Goal: Information Seeking & Learning: Understand process/instructions

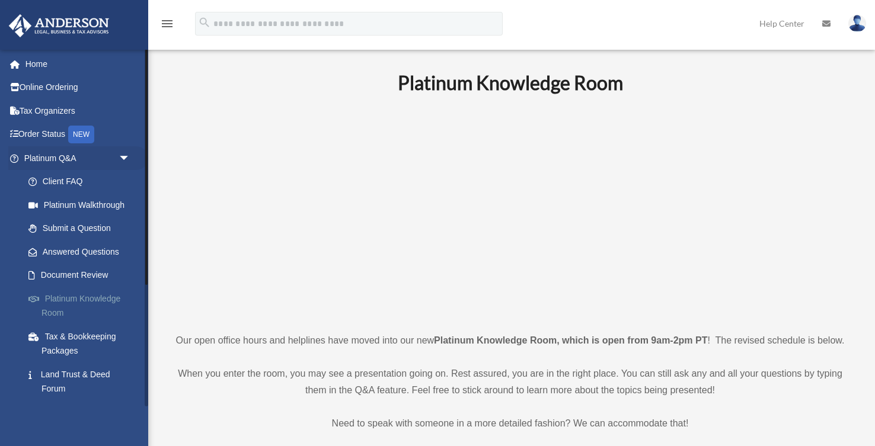
click at [77, 299] on link "Platinum Knowledge Room" at bounding box center [83, 306] width 132 height 38
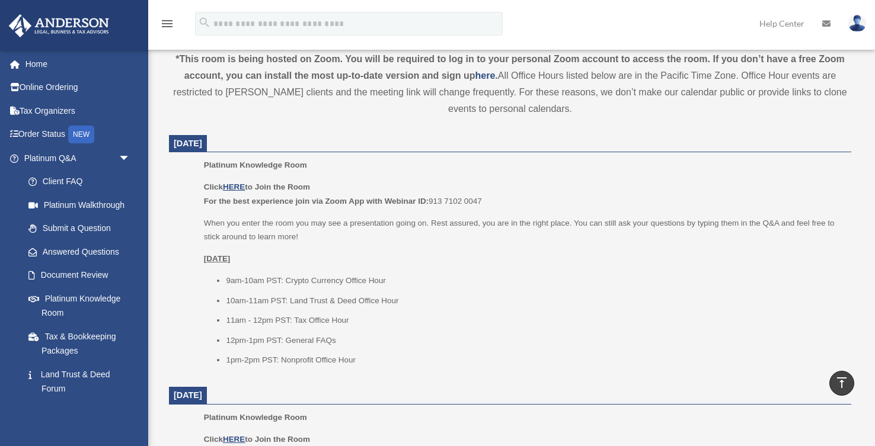
scroll to position [399, 0]
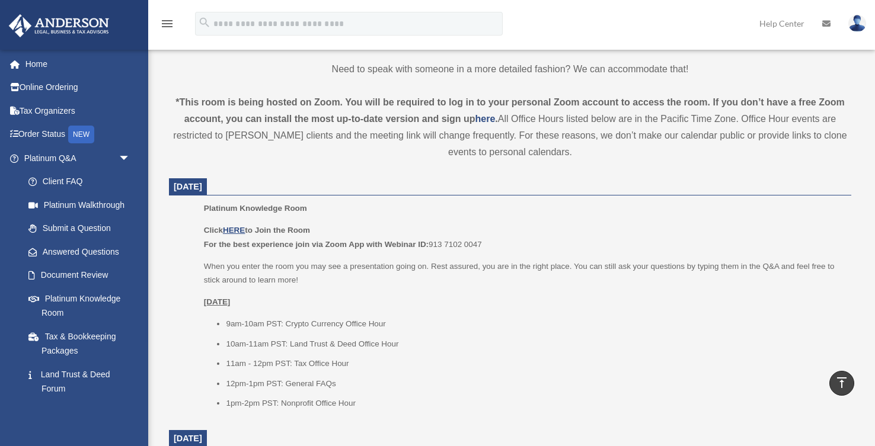
scroll to position [408, 0]
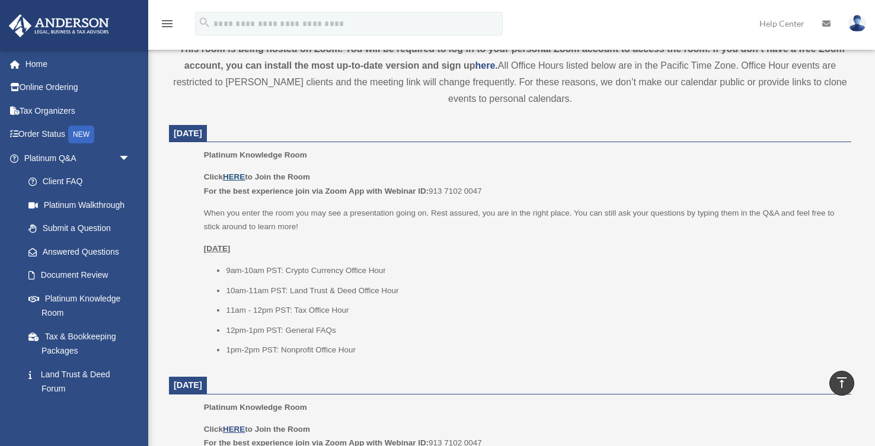
click at [239, 177] on u "HERE" at bounding box center [234, 176] width 22 height 9
drag, startPoint x: 430, startPoint y: 190, endPoint x: 486, endPoint y: 190, distance: 56.3
click at [484, 193] on p "Click HERE to Join the Room For the best experience join via Zoom App with Webi…" at bounding box center [523, 184] width 639 height 28
drag, startPoint x: 483, startPoint y: 188, endPoint x: 447, endPoint y: 193, distance: 35.9
click at [448, 193] on p "Click HERE to Join the Room For the best experience join via Zoom App with Webi…" at bounding box center [523, 184] width 639 height 28
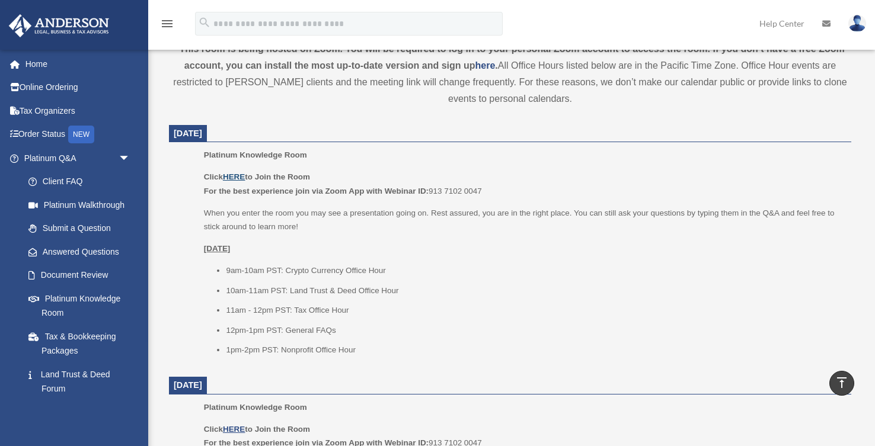
click at [235, 177] on u "HERE" at bounding box center [234, 176] width 22 height 9
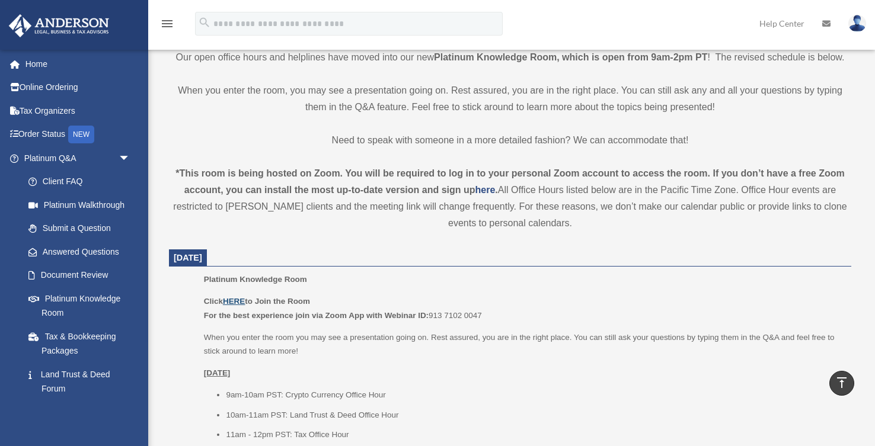
scroll to position [433, 0]
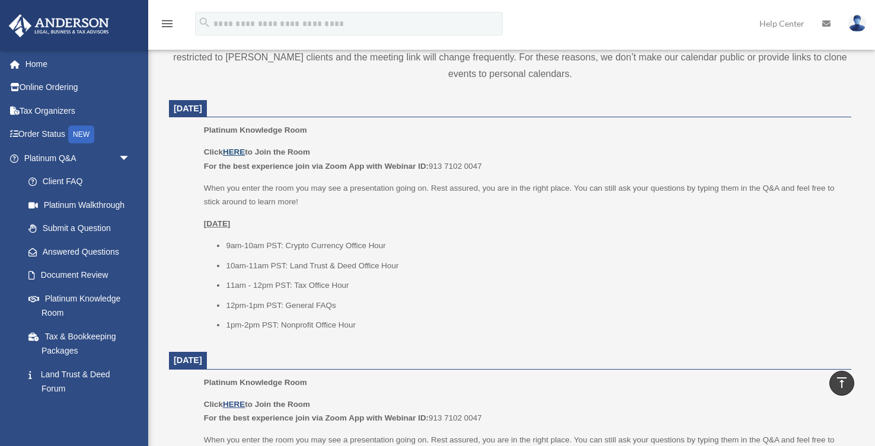
click at [236, 152] on u "HERE" at bounding box center [234, 152] width 22 height 9
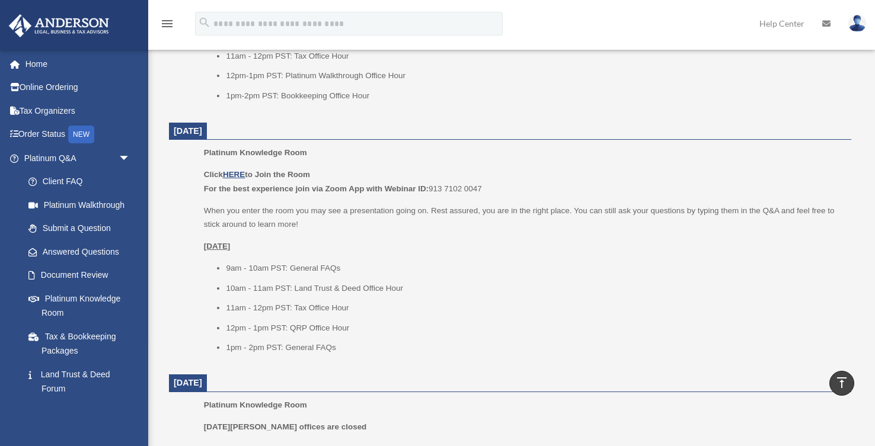
scroll to position [961, 0]
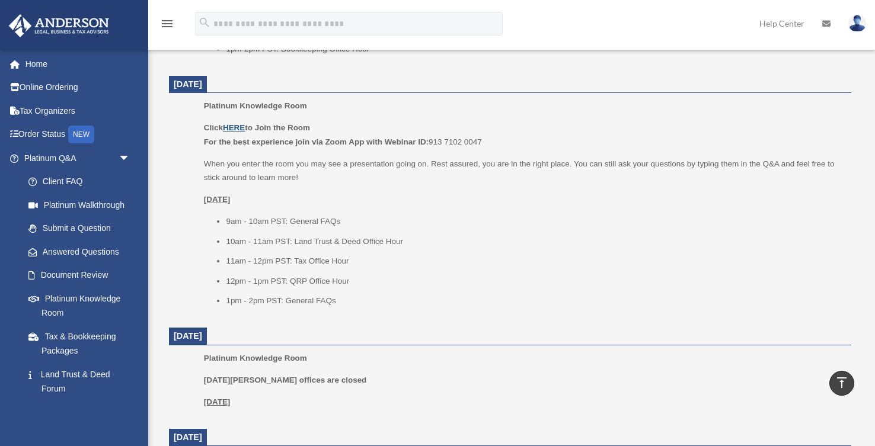
click at [238, 128] on u "HERE" at bounding box center [234, 127] width 22 height 9
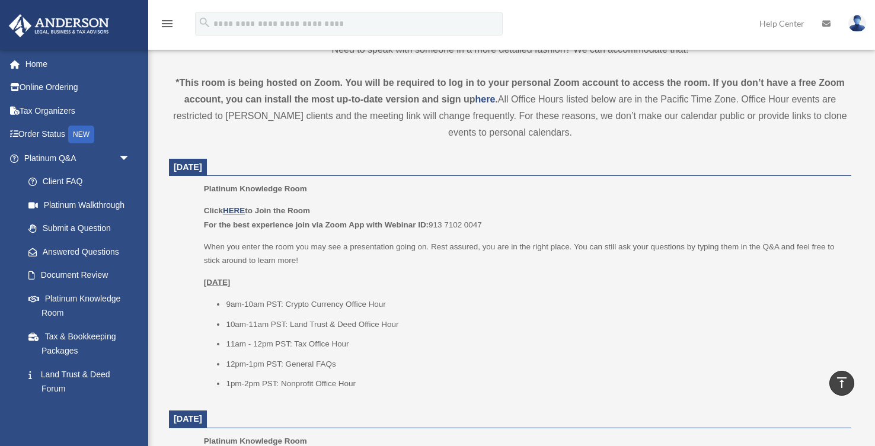
scroll to position [378, 0]
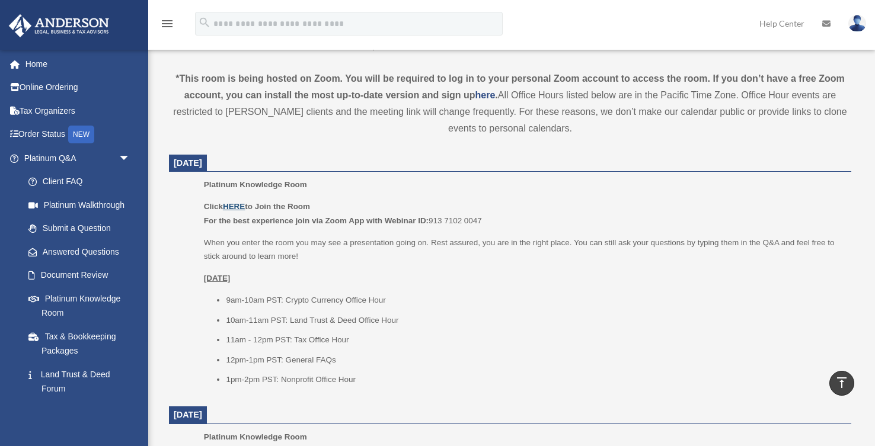
click at [237, 206] on u "HERE" at bounding box center [234, 206] width 22 height 9
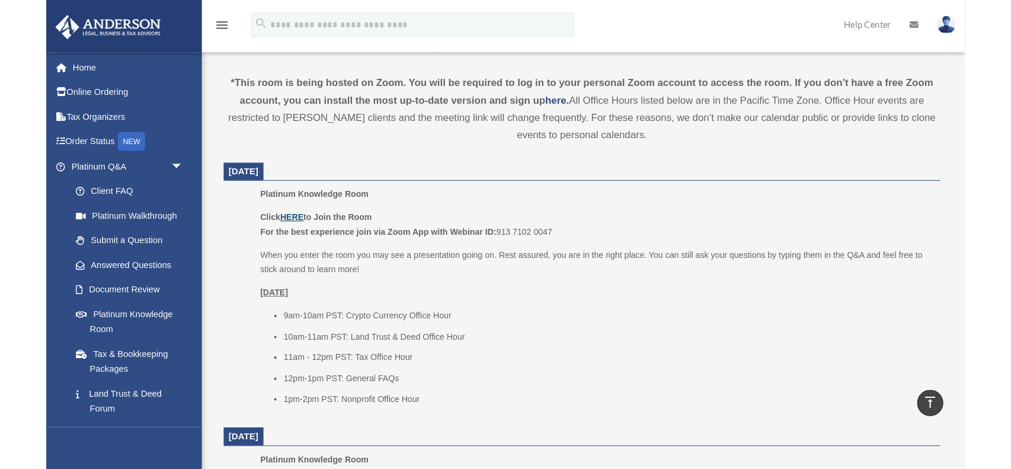
scroll to position [377, 0]
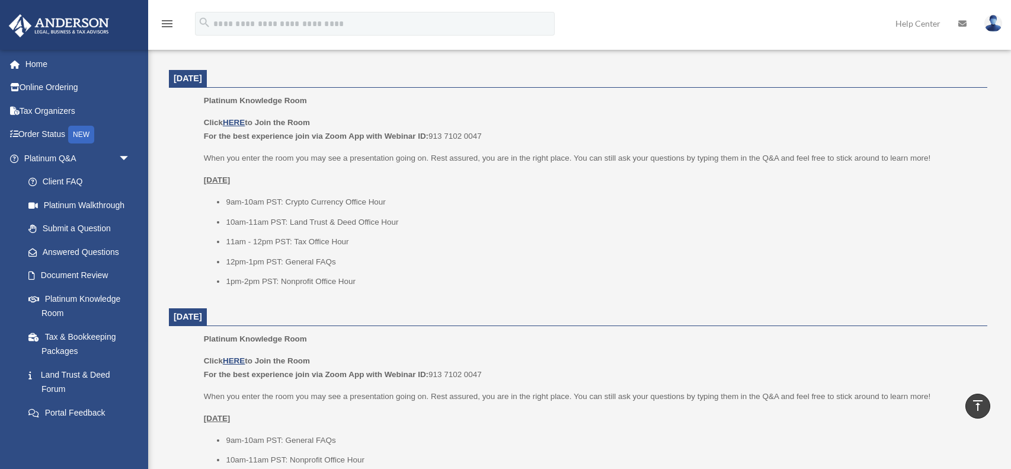
scroll to position [450, 0]
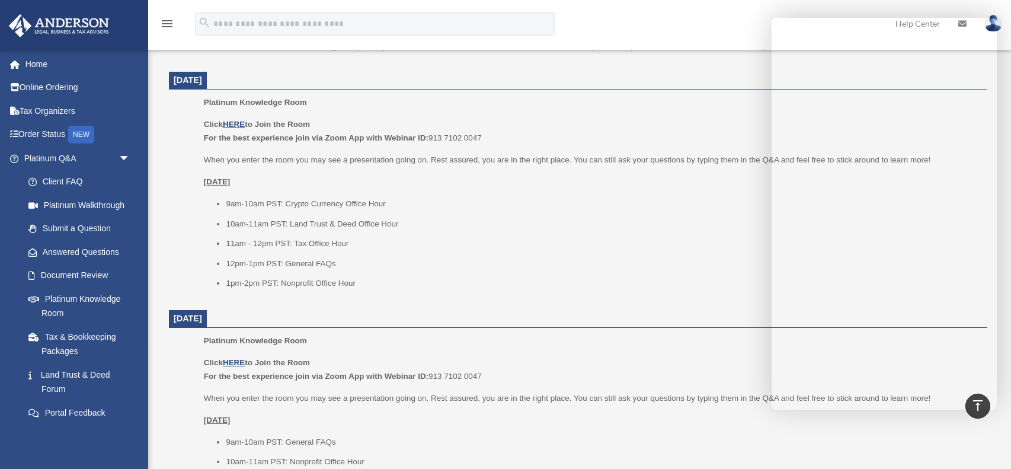
click at [729, 148] on div "Click HERE to Join the Room For the best experience join via Zoom App with Webi…" at bounding box center [591, 203] width 775 height 173
